Goal: Task Accomplishment & Management: Complete application form

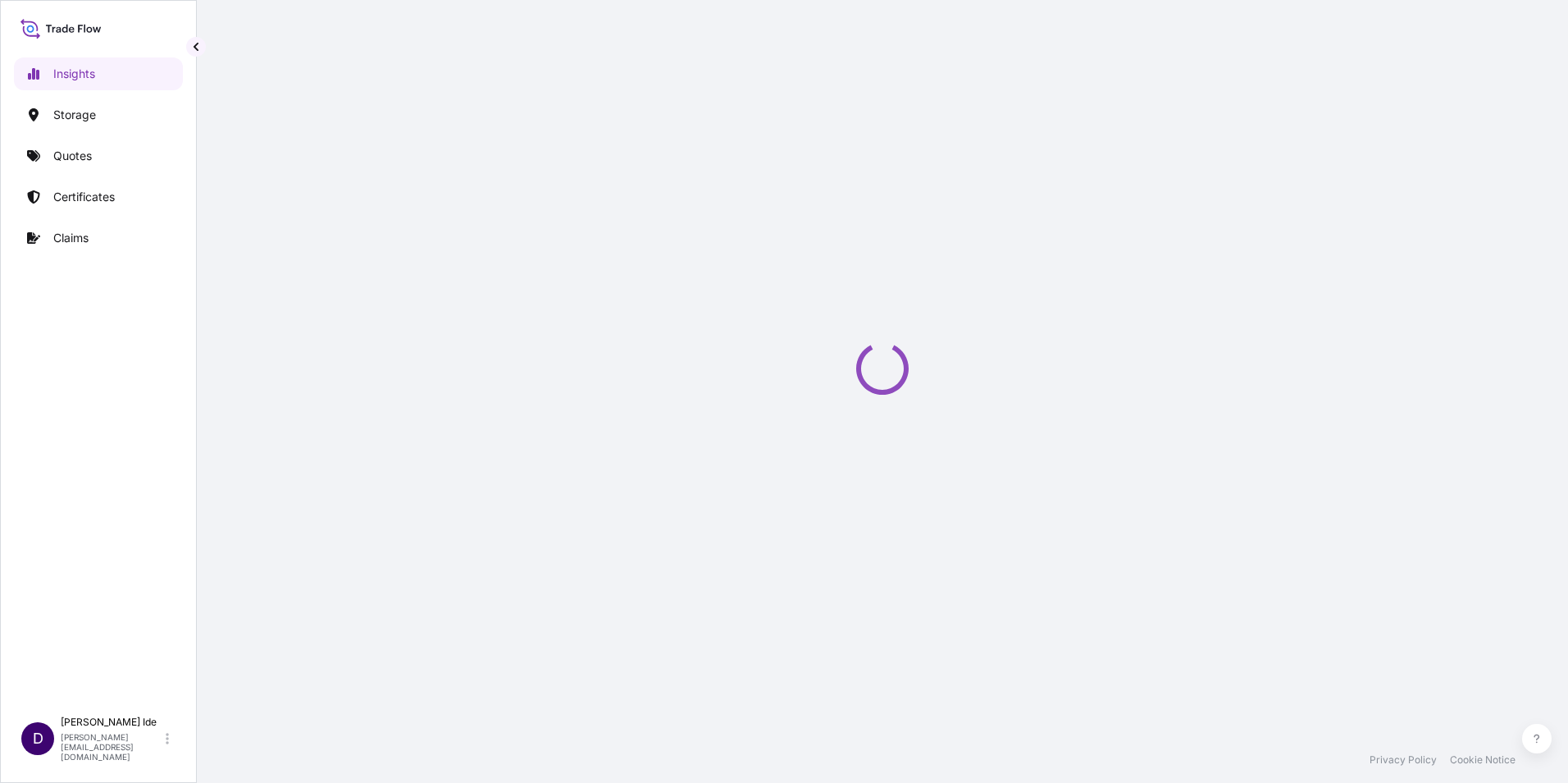
select select "2025"
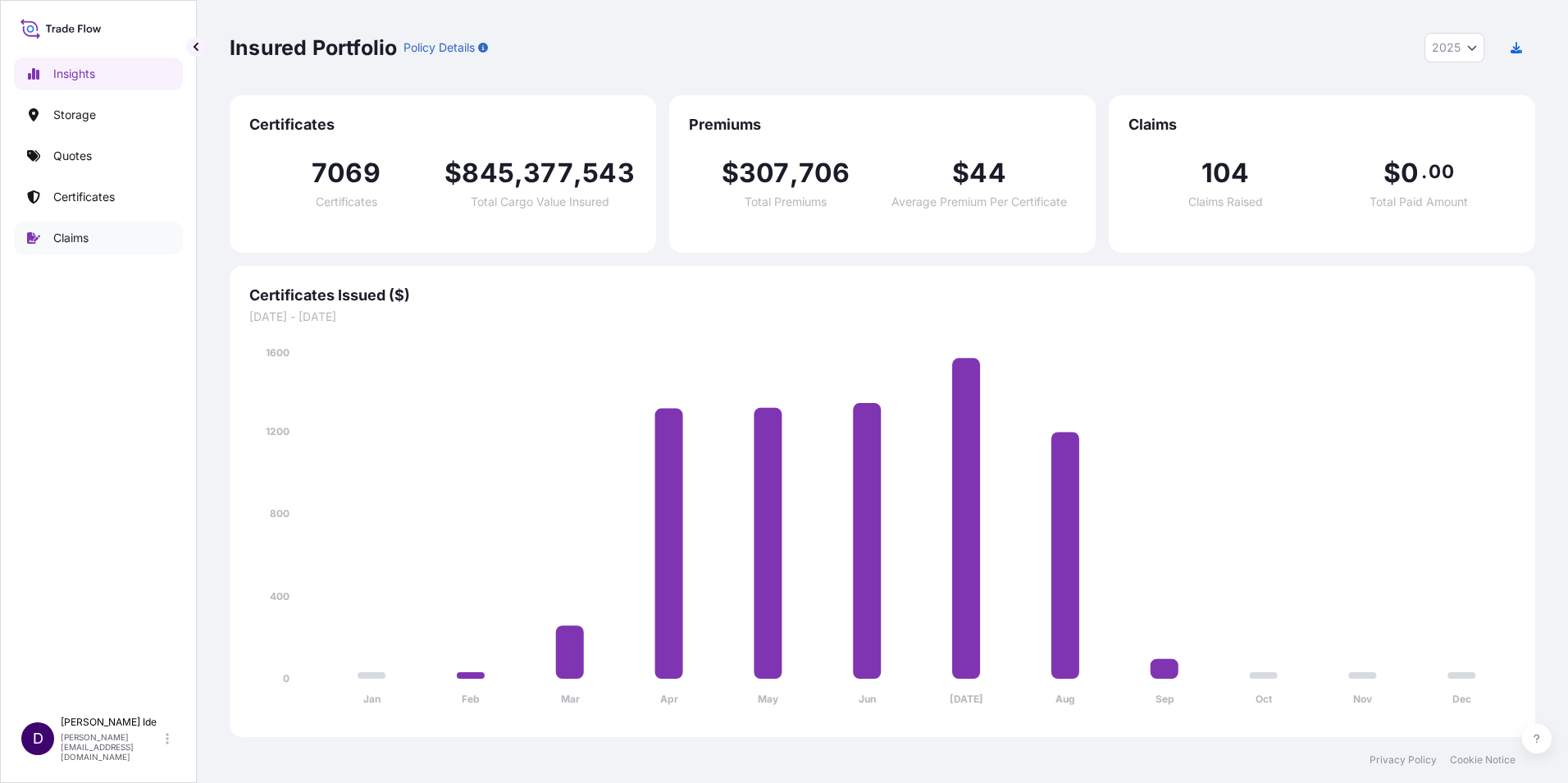
click at [71, 233] on p "Claims" at bounding box center [71, 238] width 35 height 17
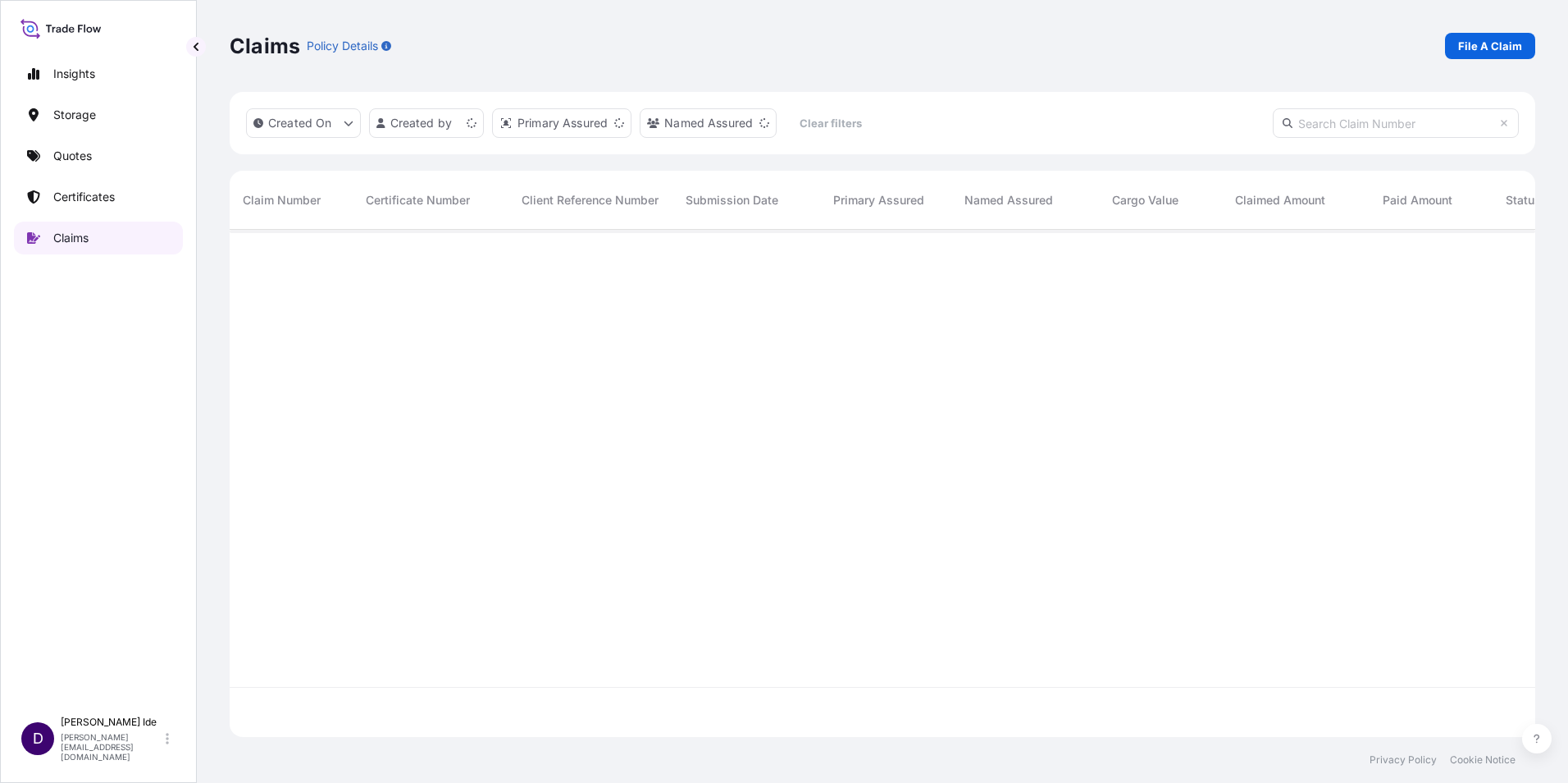
scroll to position [503, 1293]
click at [1483, 42] on p "File A Claim" at bounding box center [1490, 46] width 64 height 17
